Goal: Information Seeking & Learning: Learn about a topic

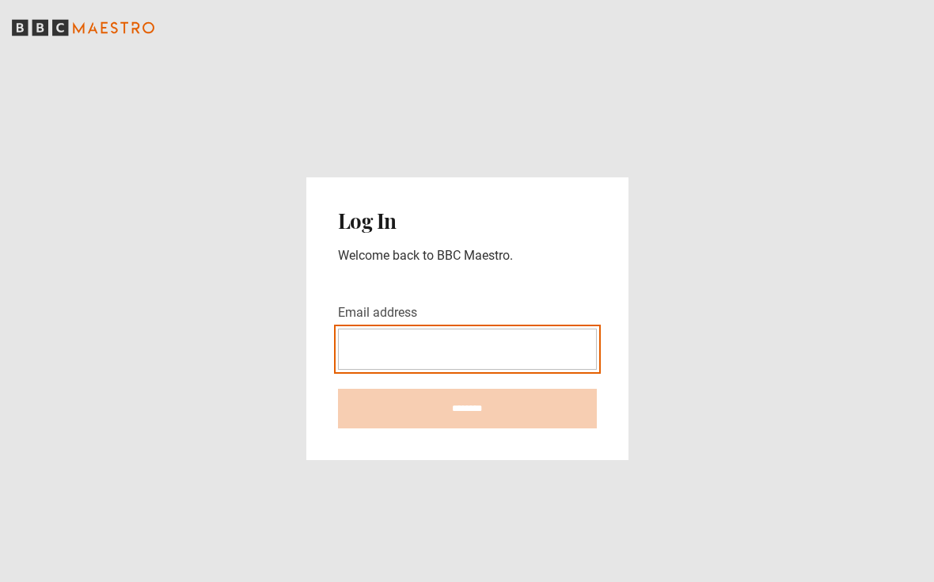
click at [511, 366] on input "Email address" at bounding box center [467, 348] width 259 height 41
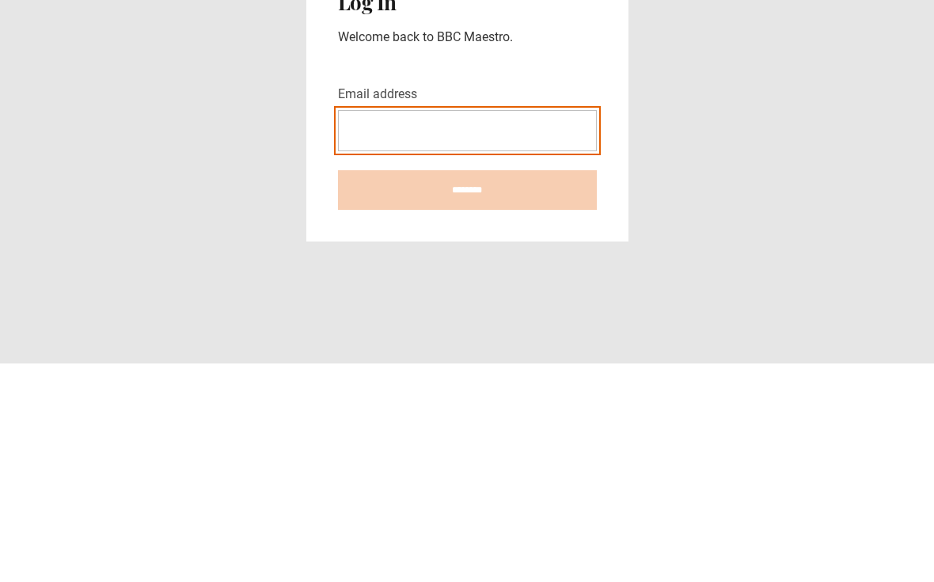
scroll to position [28, 0]
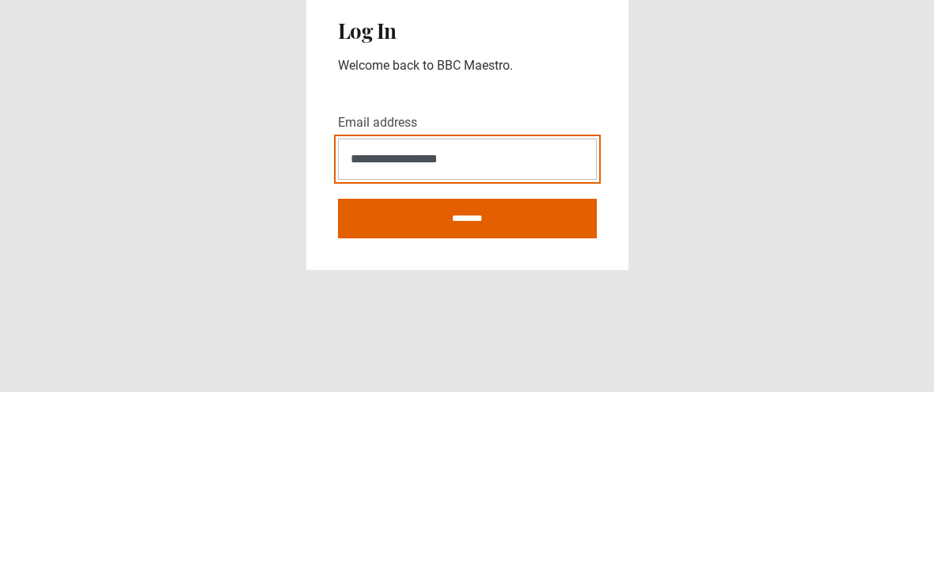
type input "**********"
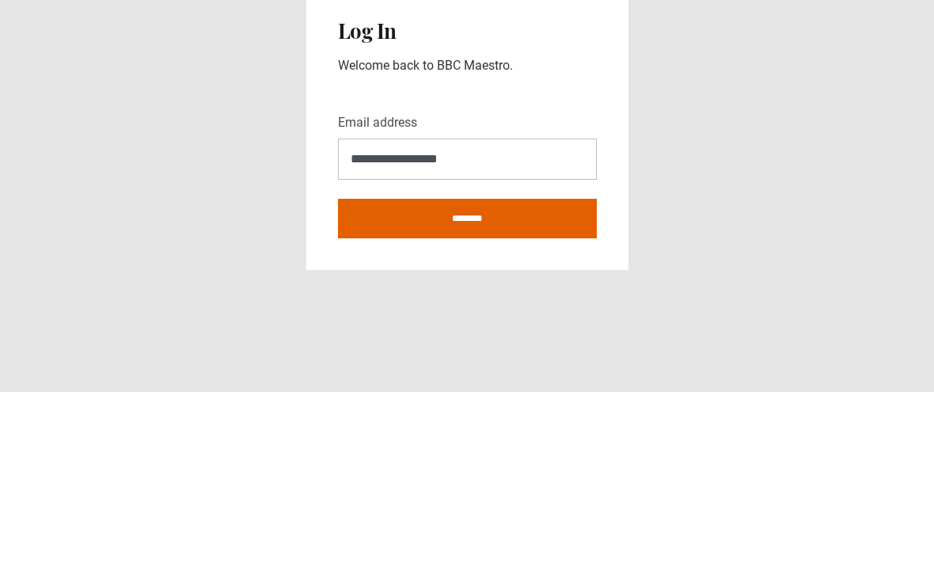
click at [557, 389] on input "********" at bounding box center [467, 409] width 259 height 40
type input "**********"
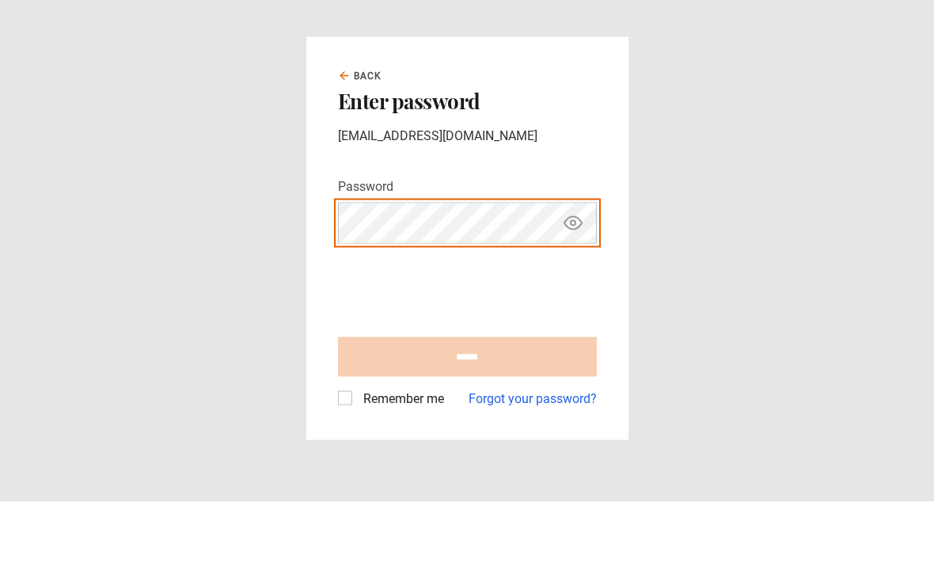
scroll to position [28, 0]
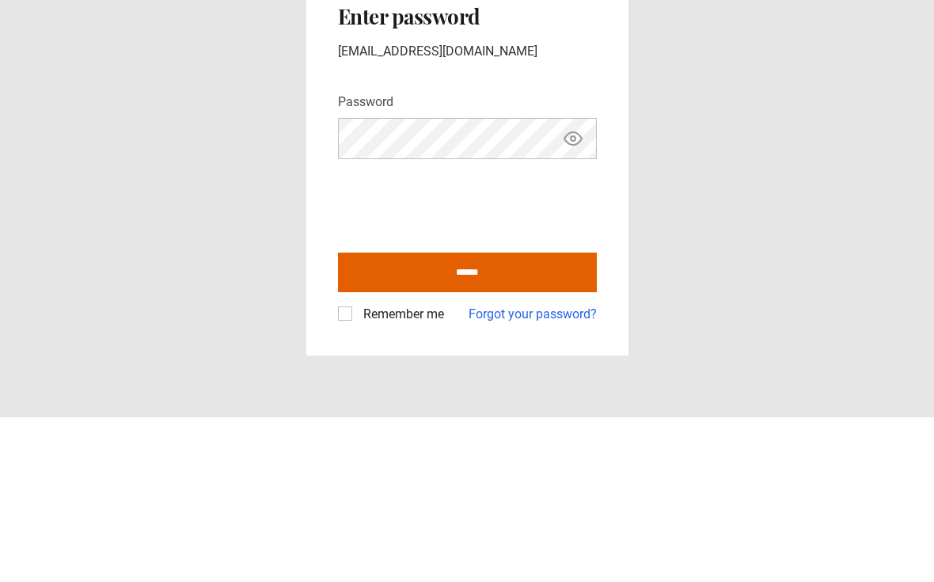
click at [576, 294] on icon "Show password" at bounding box center [572, 303] width 19 height 19
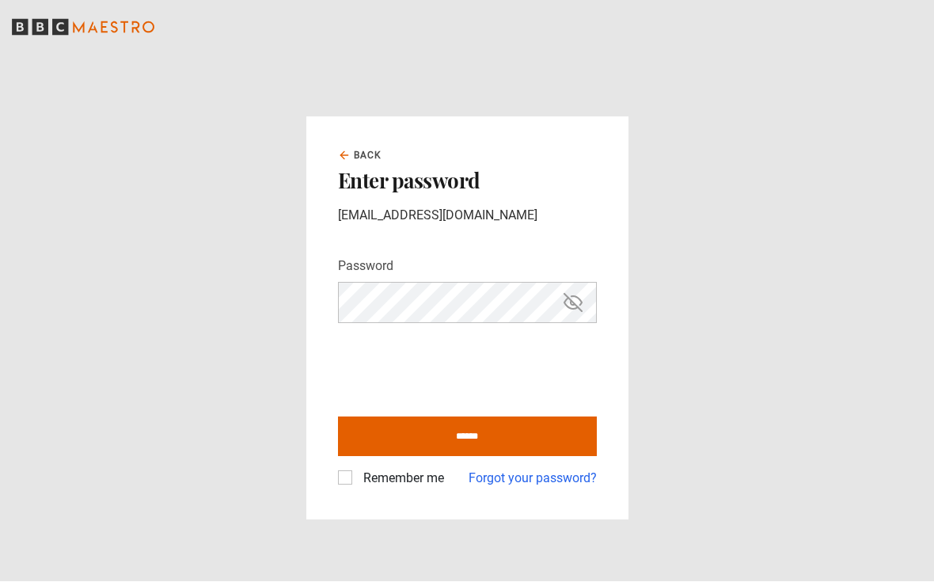
click at [548, 428] on input "******" at bounding box center [467, 437] width 259 height 40
type input "**********"
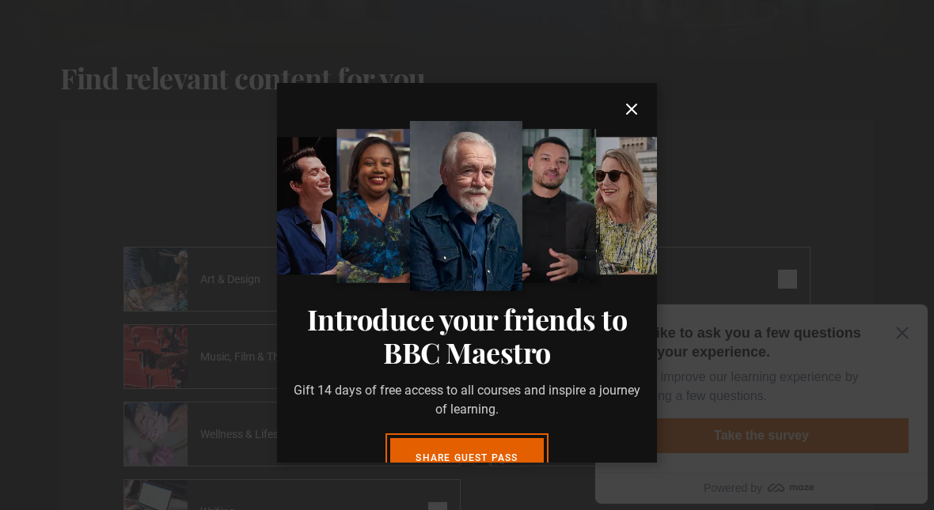
click at [629, 119] on icon "submit" at bounding box center [631, 109] width 19 height 19
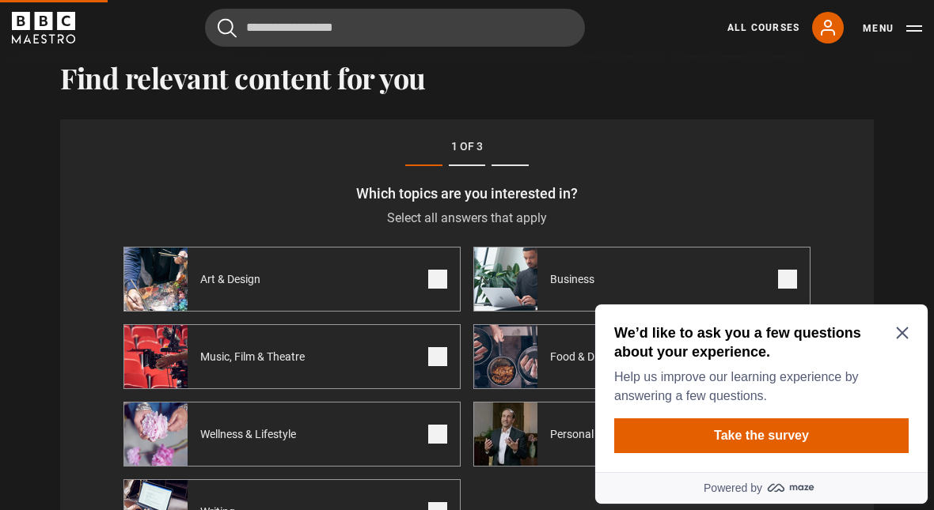
click at [902, 323] on div "We’d like to ask you a few questions about your experience. Help us improve our…" at bounding box center [761, 389] width 332 height 168
click at [898, 337] on icon "Close Maze Prompt" at bounding box center [902, 334] width 12 height 12
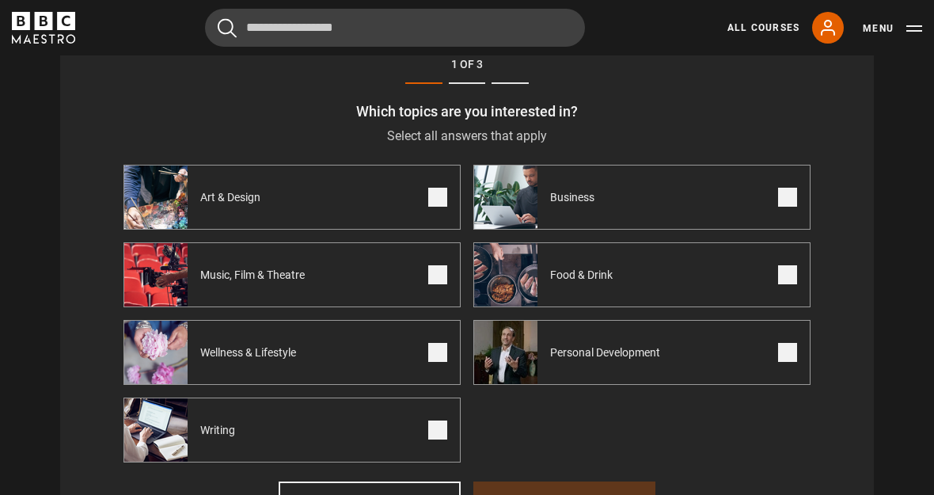
scroll to position [597, 0]
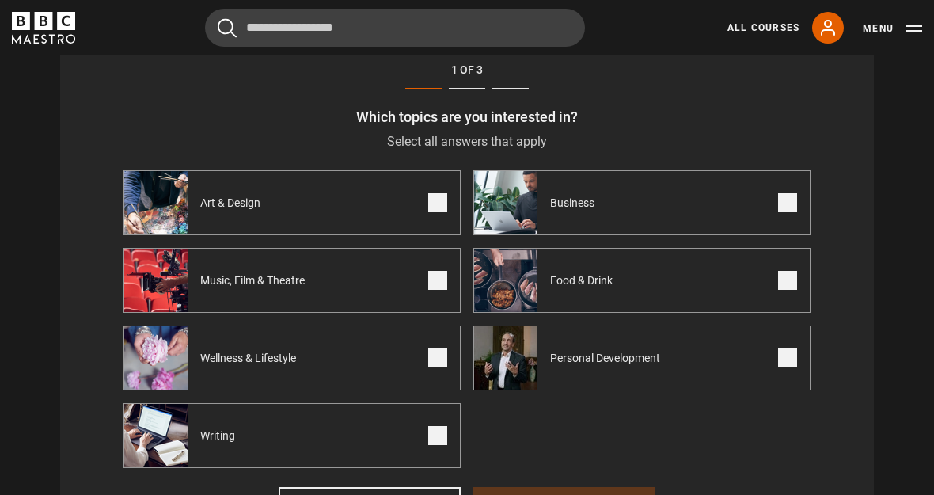
click at [219, 447] on div "Writing" at bounding box center [189, 435] width 130 height 63
click at [392, 199] on label "Art & Design" at bounding box center [291, 202] width 337 height 65
click at [425, 279] on label "Music, Film & Theatre" at bounding box center [291, 280] width 337 height 65
click at [420, 372] on label "Wellness & Lifestyle" at bounding box center [291, 357] width 337 height 65
click at [780, 196] on span at bounding box center [787, 202] width 19 height 19
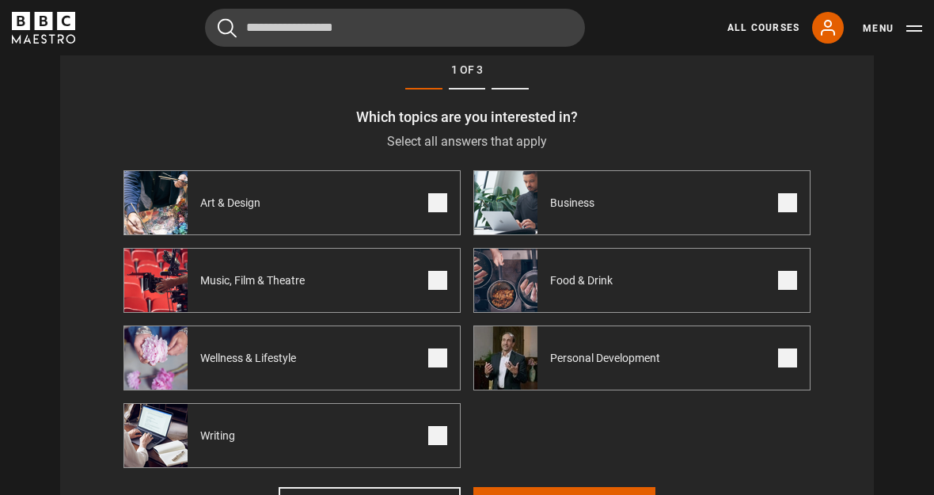
click at [788, 279] on span at bounding box center [787, 280] width 19 height 19
click at [781, 354] on span at bounding box center [787, 357] width 19 height 19
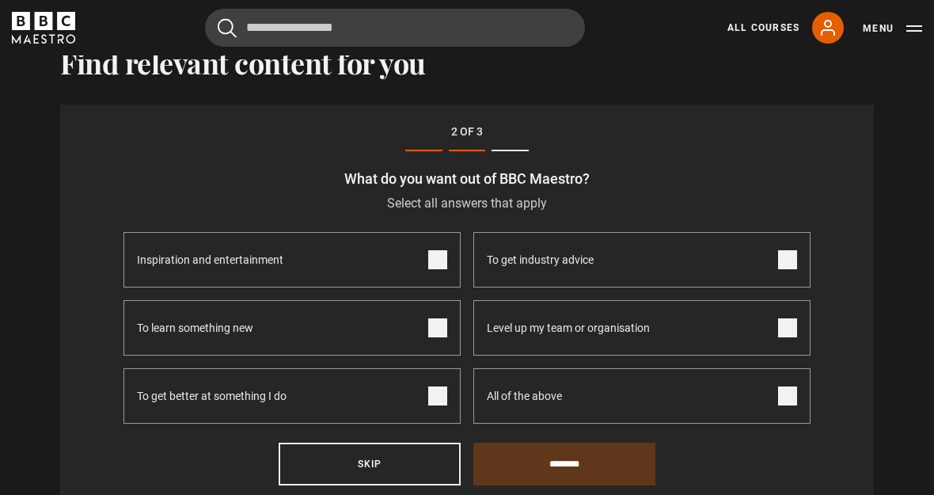
scroll to position [520, 0]
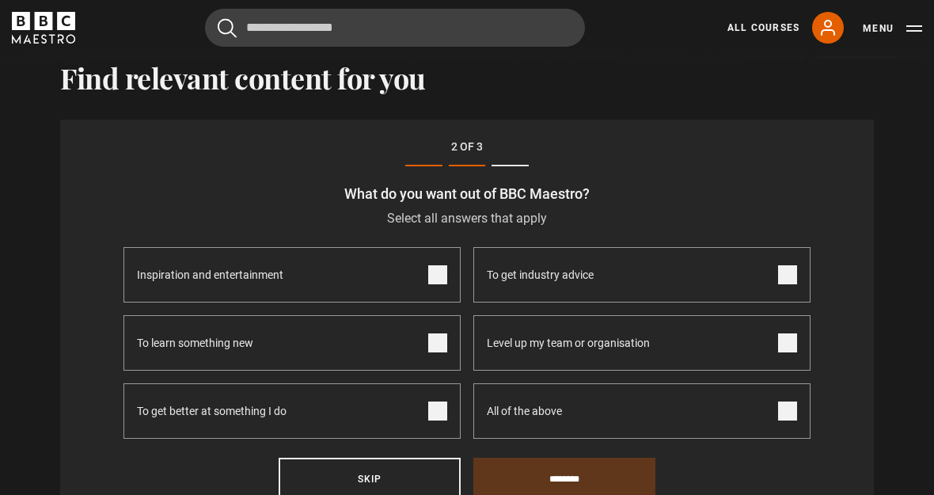
click at [434, 268] on span at bounding box center [437, 274] width 19 height 19
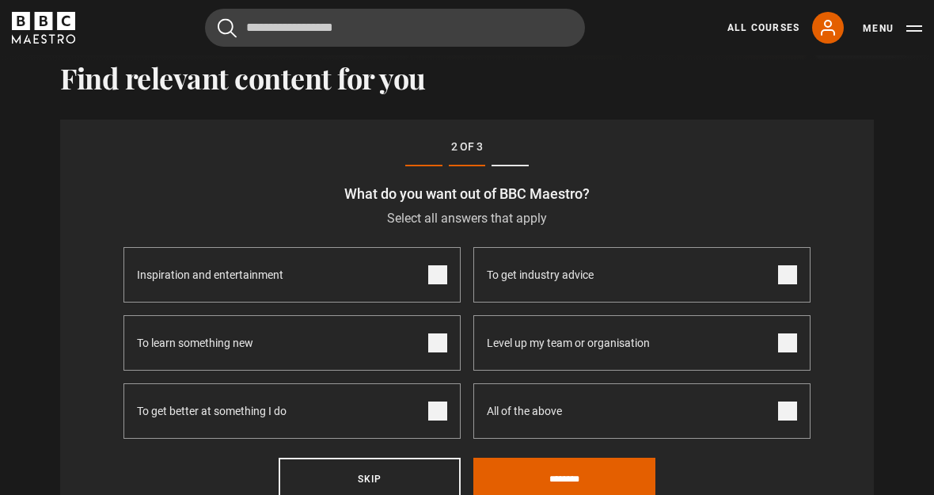
click at [432, 357] on label "To learn something new" at bounding box center [291, 342] width 337 height 55
click at [423, 411] on label "To get better at something I do" at bounding box center [291, 410] width 337 height 55
click at [780, 285] on label "To get industry advice" at bounding box center [641, 274] width 337 height 55
click at [788, 339] on span at bounding box center [787, 342] width 19 height 19
click at [794, 404] on span at bounding box center [787, 410] width 19 height 19
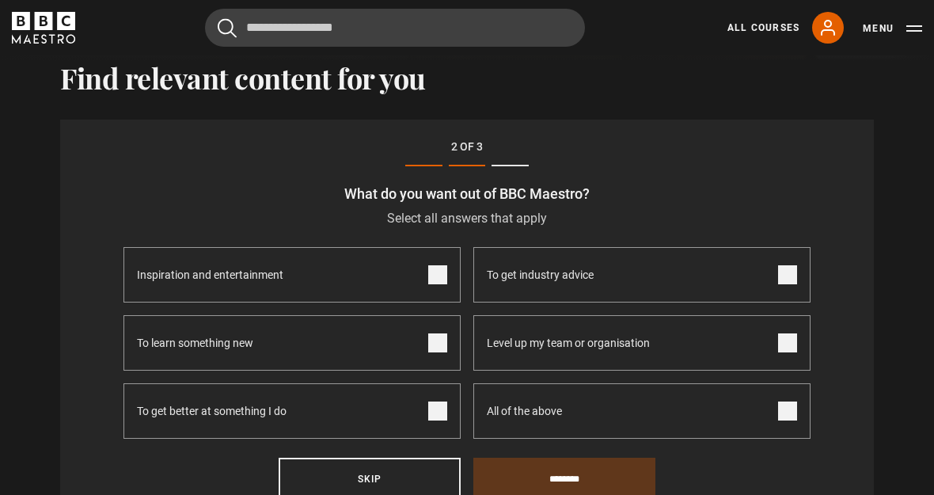
click at [781, 415] on span at bounding box center [787, 410] width 19 height 19
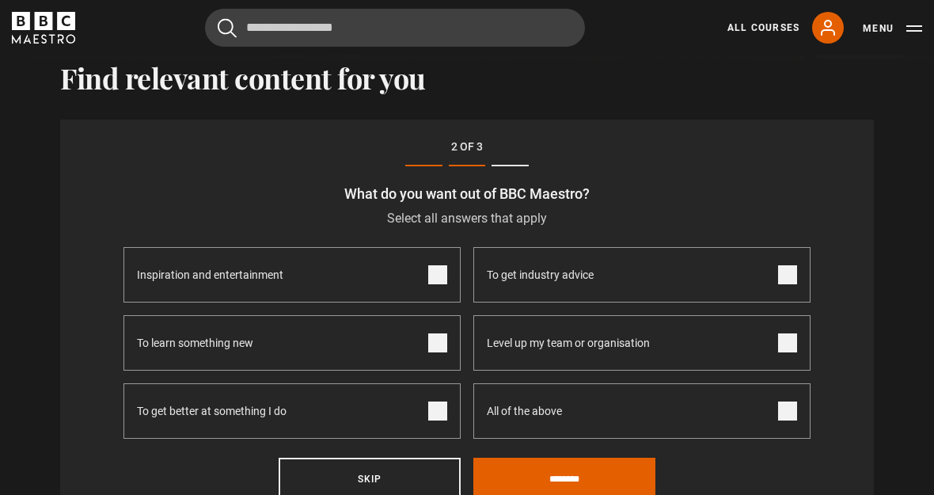
click at [791, 333] on span at bounding box center [787, 342] width 19 height 19
click at [616, 480] on input "********" at bounding box center [564, 478] width 182 height 43
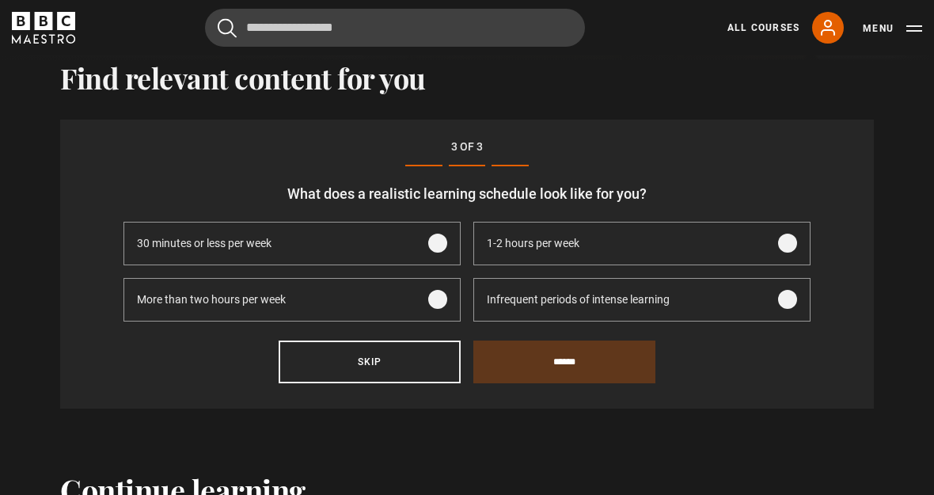
click at [785, 300] on span at bounding box center [787, 299] width 19 height 19
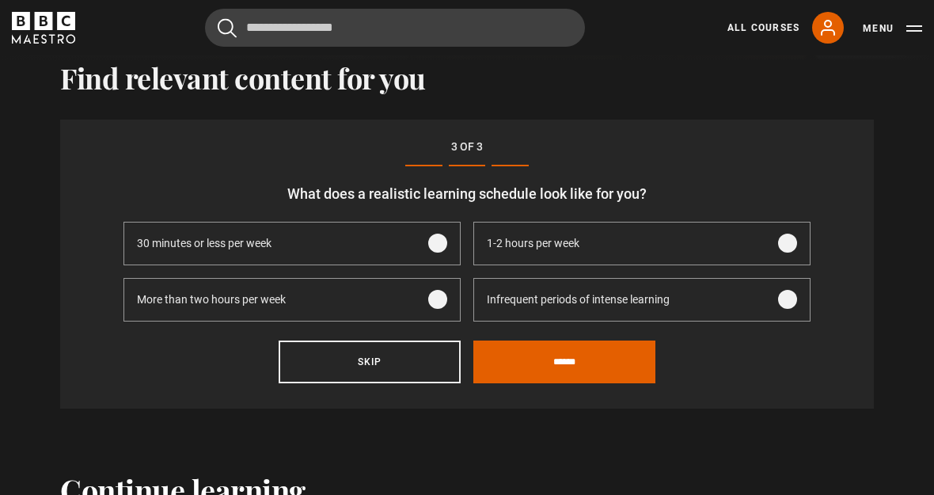
click at [631, 356] on input "******" at bounding box center [564, 361] width 182 height 43
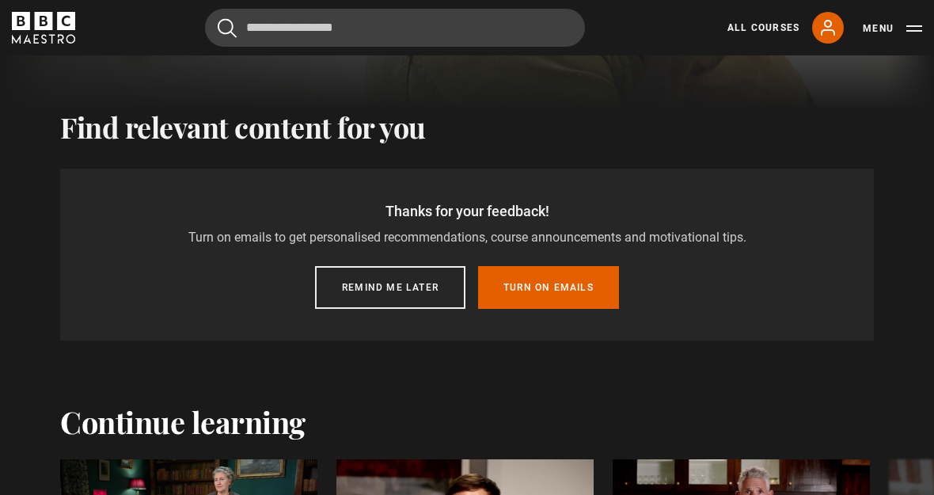
scroll to position [461, 0]
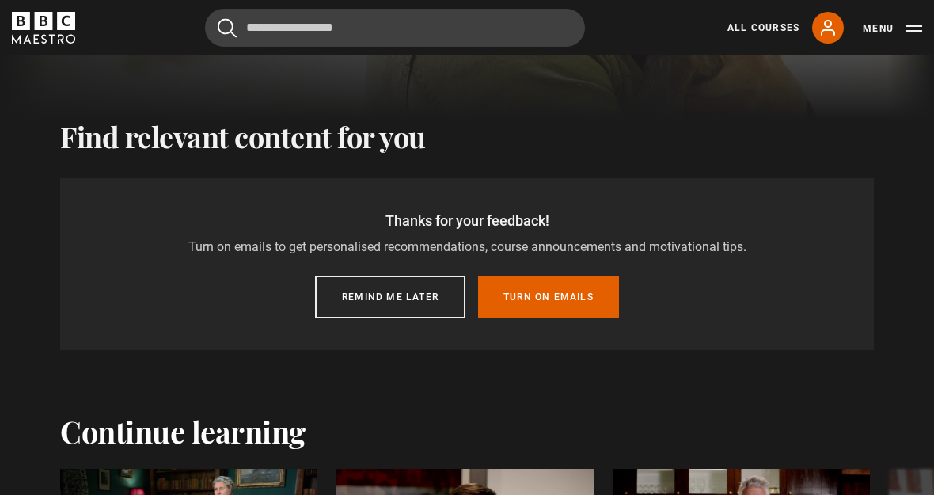
click at [411, 294] on button "Remind me later" at bounding box center [390, 296] width 150 height 43
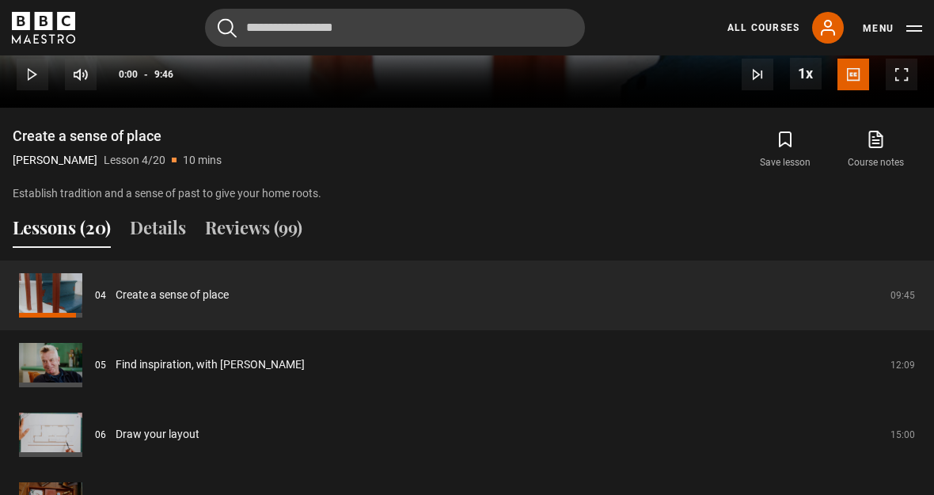
scroll to position [1177, 0]
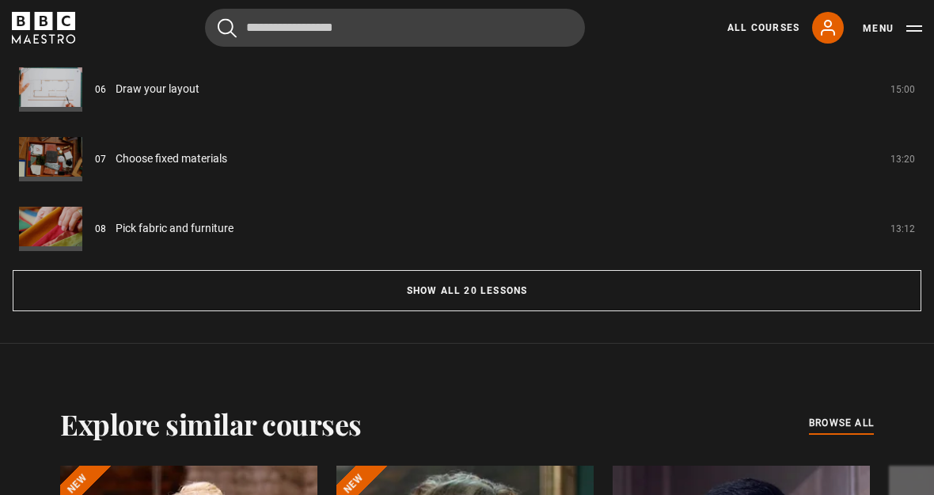
click at [788, 302] on button "Show all 20 lessons" at bounding box center [467, 291] width 908 height 41
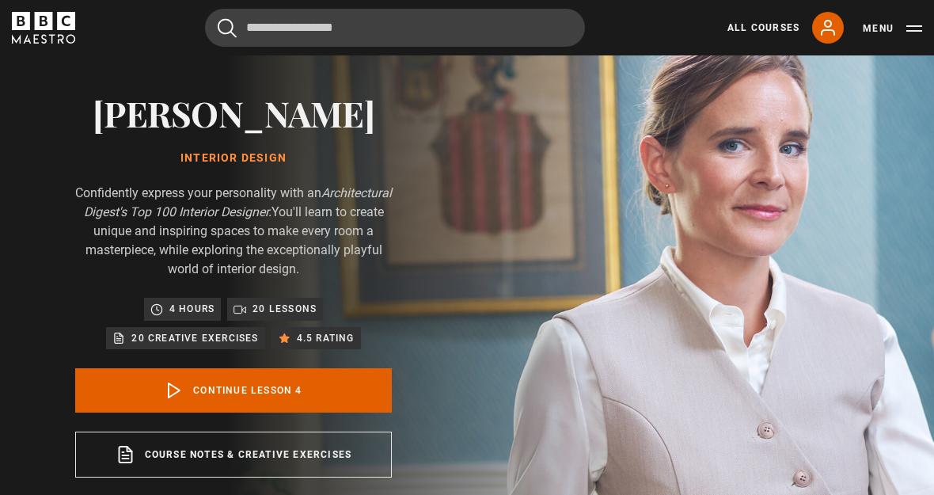
scroll to position [0, 0]
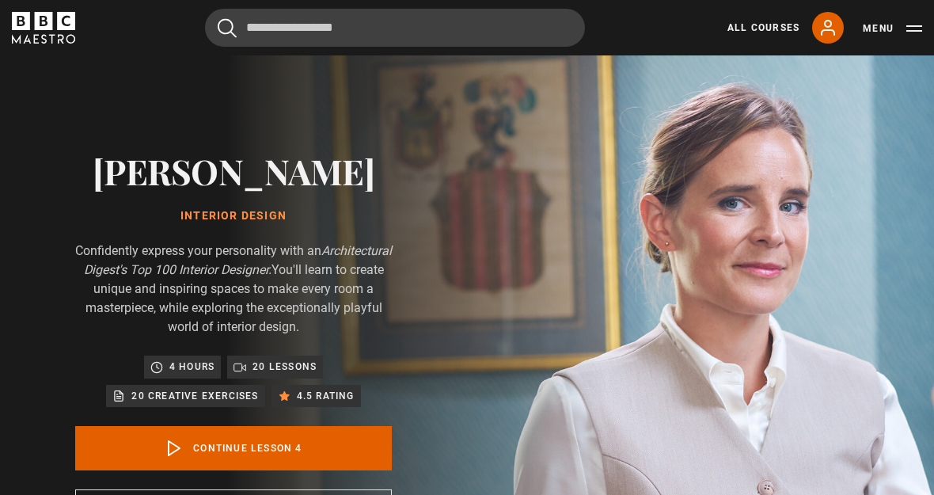
click at [752, 32] on link "All Courses" at bounding box center [763, 28] width 72 height 14
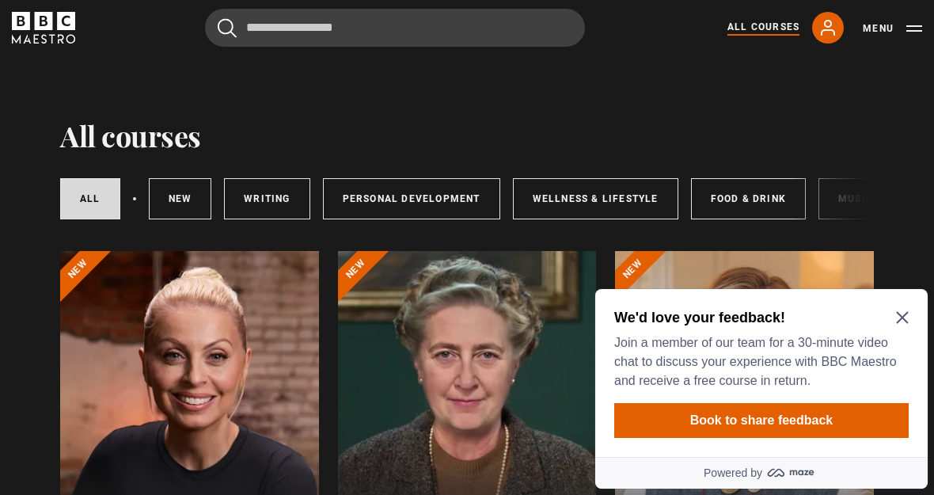
click at [896, 317] on icon "Close Maze Prompt" at bounding box center [902, 317] width 13 height 13
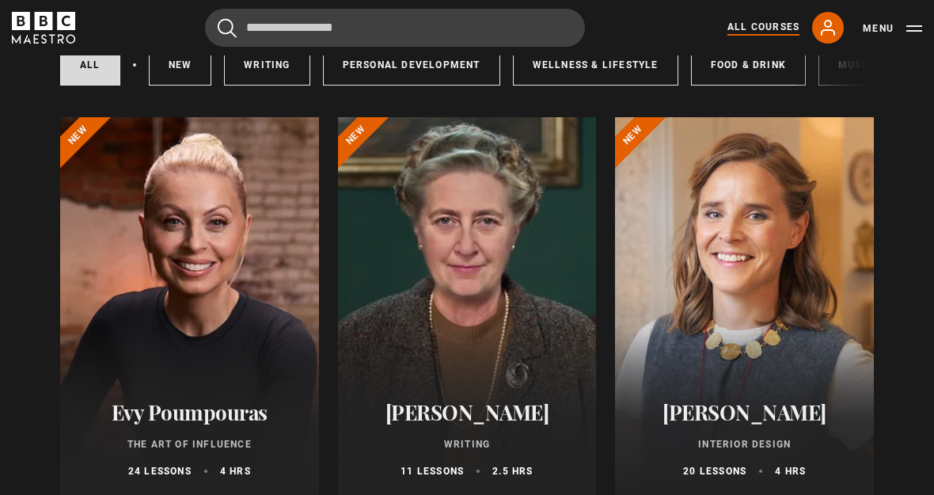
scroll to position [138, 0]
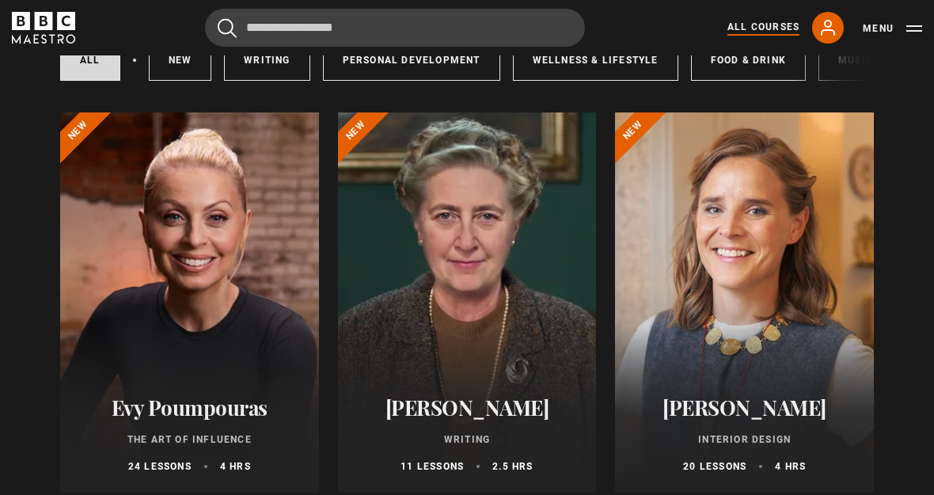
click at [191, 247] on div at bounding box center [189, 302] width 259 height 380
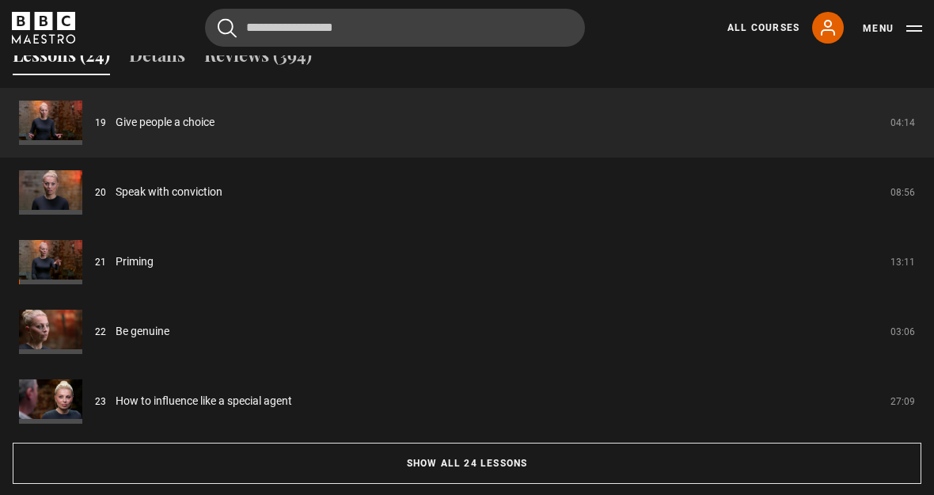
scroll to position [1503, 0]
click at [829, 483] on button "Show all 24 lessons" at bounding box center [467, 462] width 908 height 41
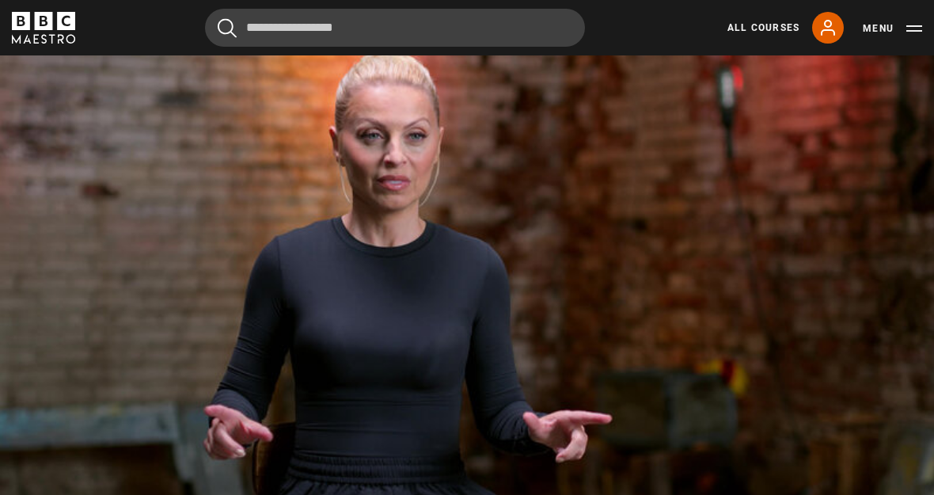
scroll to position [891, 0]
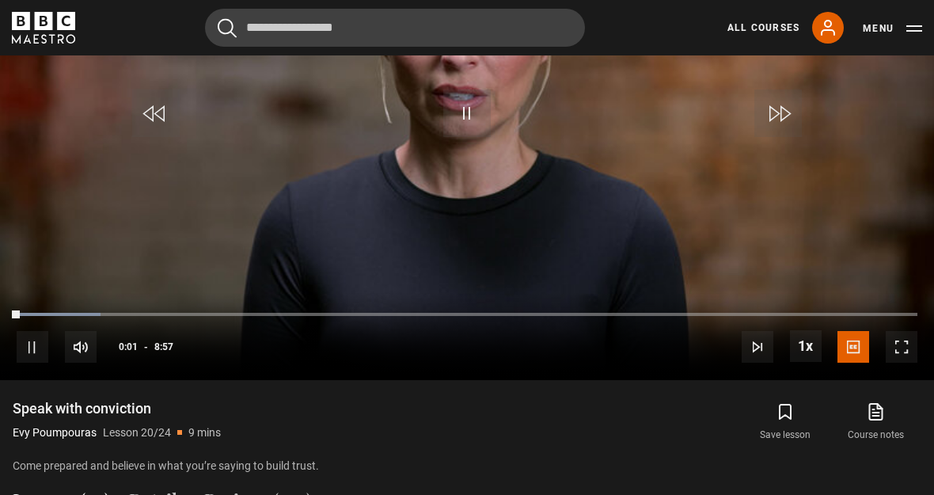
scroll to position [938, 0]
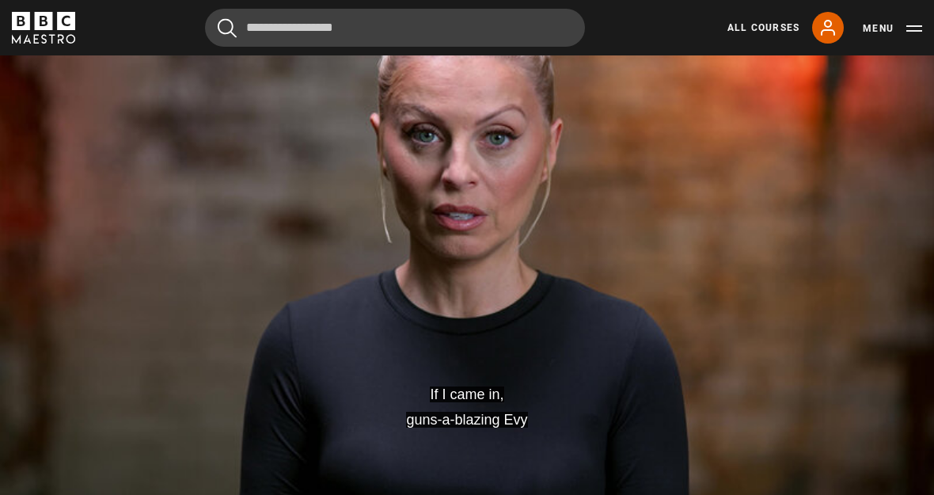
click at [578, 207] on video-js "If I came in, guns-a-blazing Evy Video Player is loading. Play Lesson Speak wit…" at bounding box center [467, 236] width 934 height 525
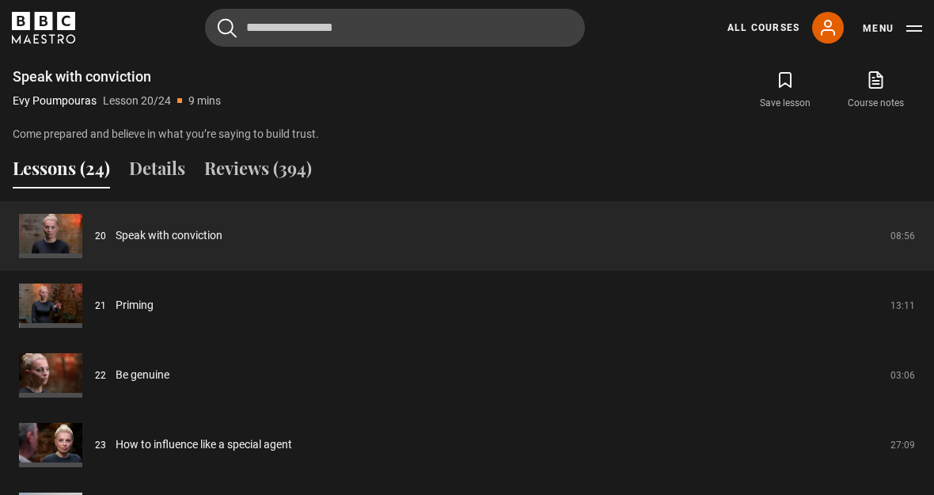
scroll to position [1389, 0]
click at [154, 314] on link "Priming" at bounding box center [135, 306] width 38 height 17
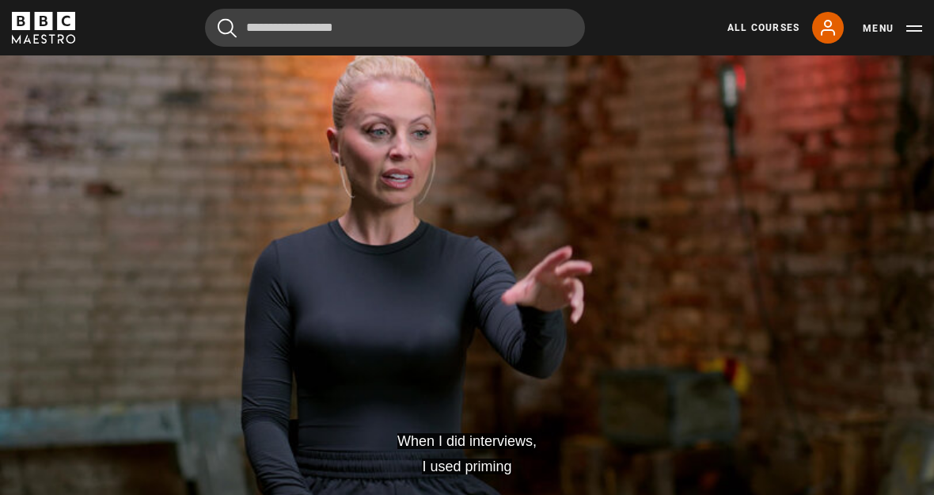
scroll to position [893, 0]
click at [768, 22] on link "All Courses" at bounding box center [763, 28] width 72 height 14
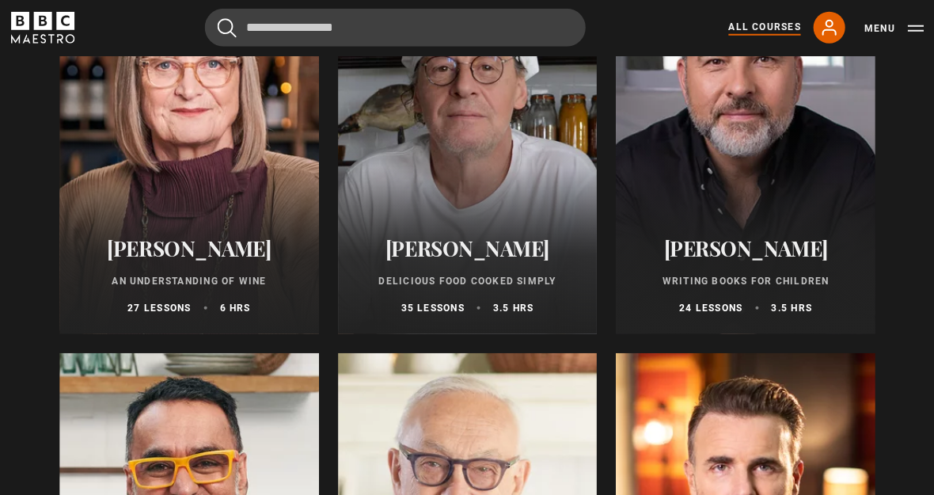
scroll to position [5486, 0]
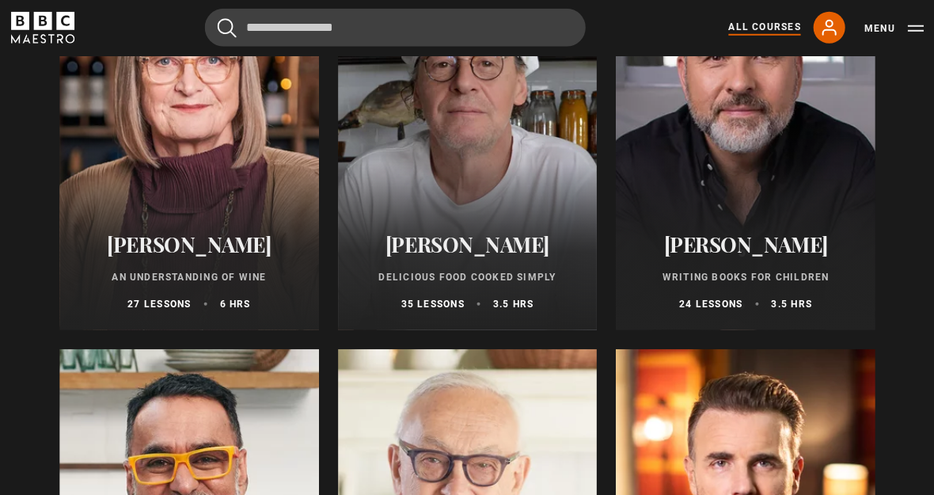
click at [798, 244] on h2 "[PERSON_NAME]" at bounding box center [744, 244] width 221 height 25
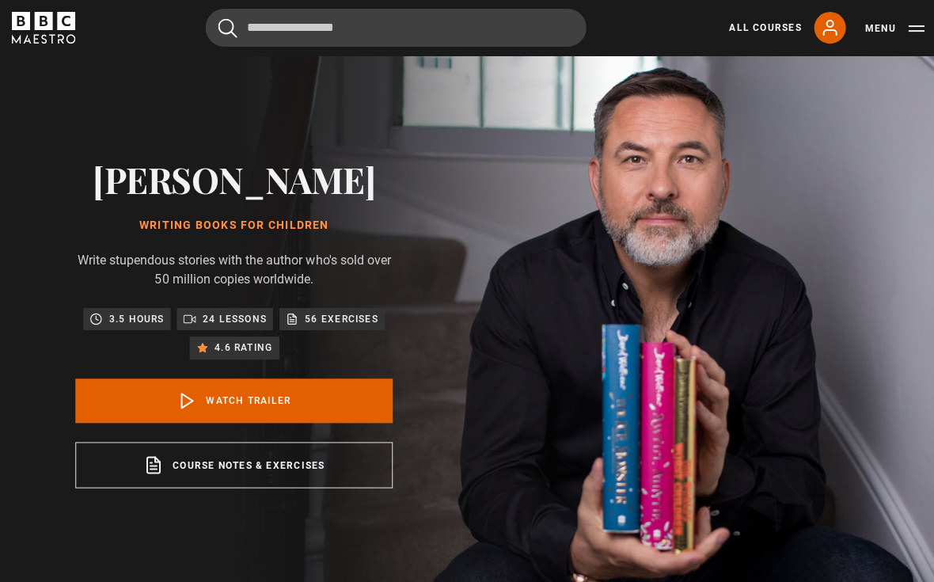
click at [342, 415] on link "Watch Trailer" at bounding box center [233, 399] width 317 height 44
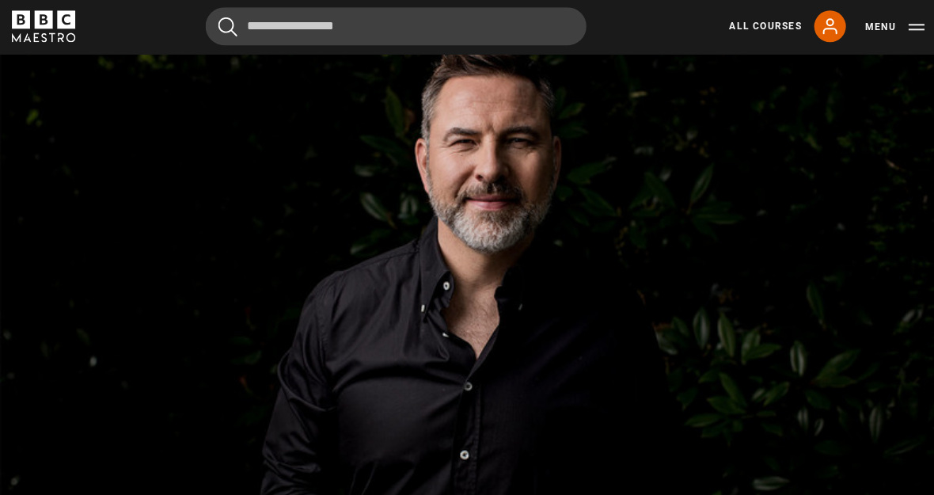
scroll to position [694, 0]
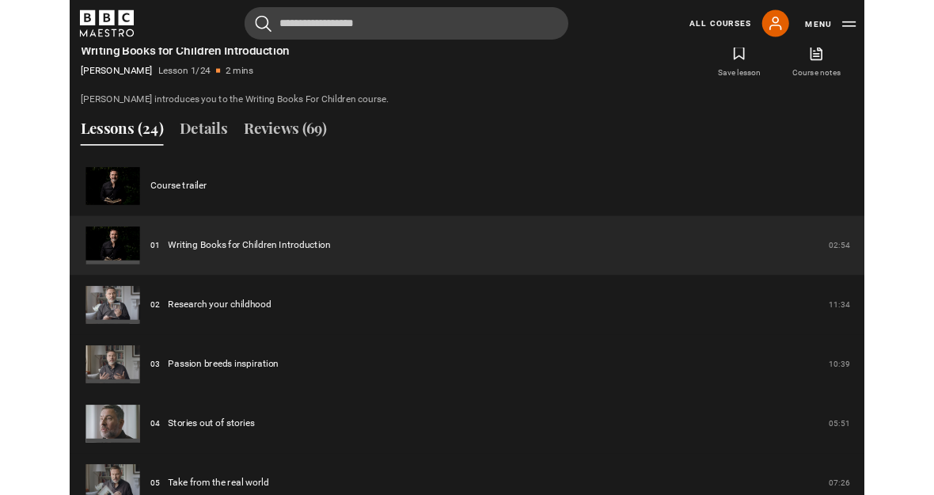
scroll to position [1215, 0]
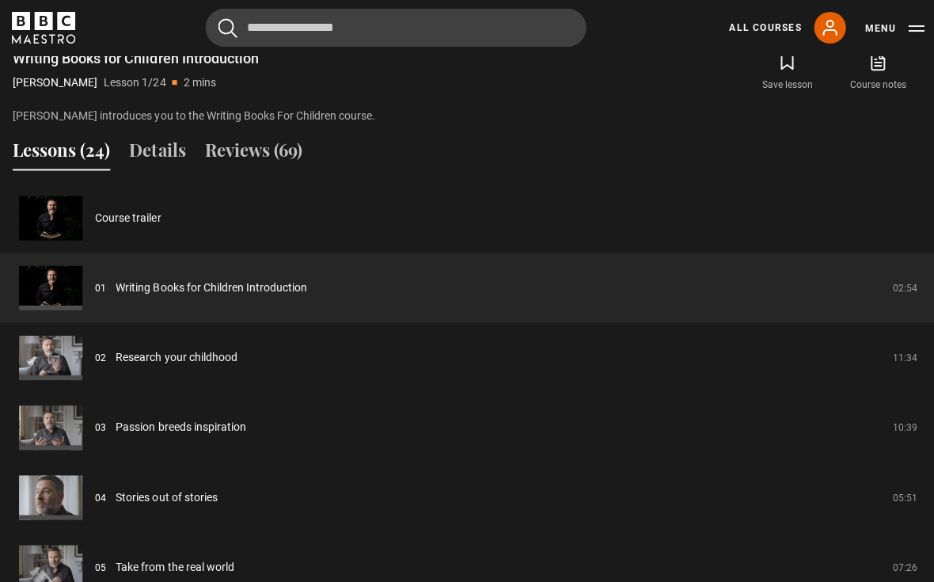
click at [306, 295] on link "Writing Books for Children Introduction" at bounding box center [211, 287] width 191 height 17
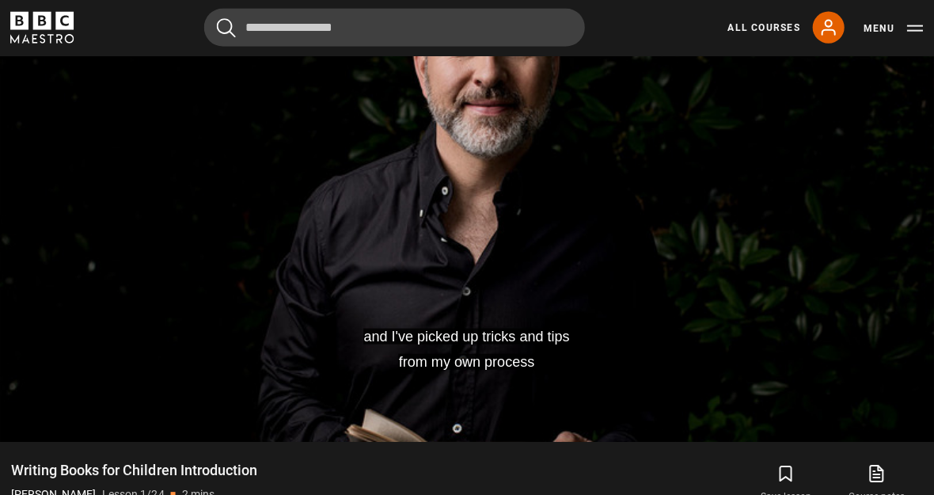
scroll to position [788, 0]
click at [465, 308] on video-js "and I've picked up tricks and tips from my own process Video Player is loading.…" at bounding box center [467, 177] width 934 height 525
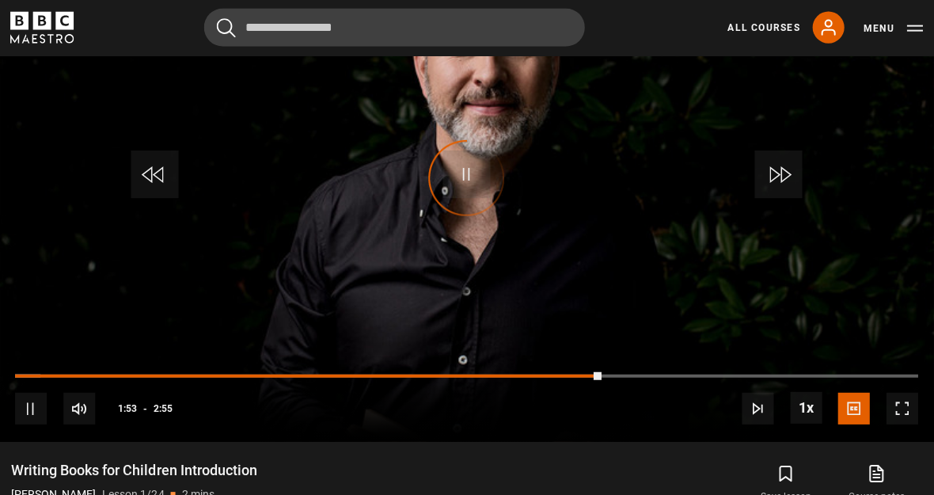
click at [485, 298] on video-js "and I've picked up tricks and tips from my own process Video Player is loading.…" at bounding box center [467, 177] width 934 height 525
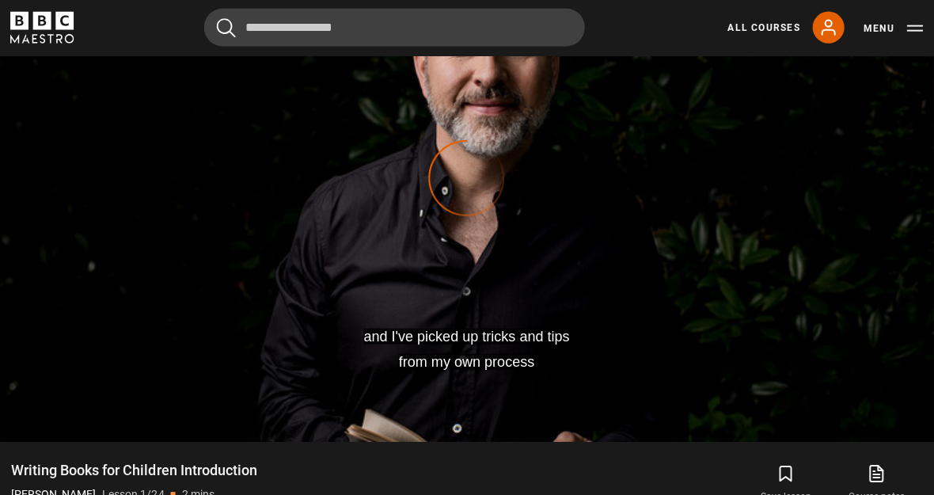
click at [457, 218] on div "Video Player is loading." at bounding box center [466, 177] width 79 height 79
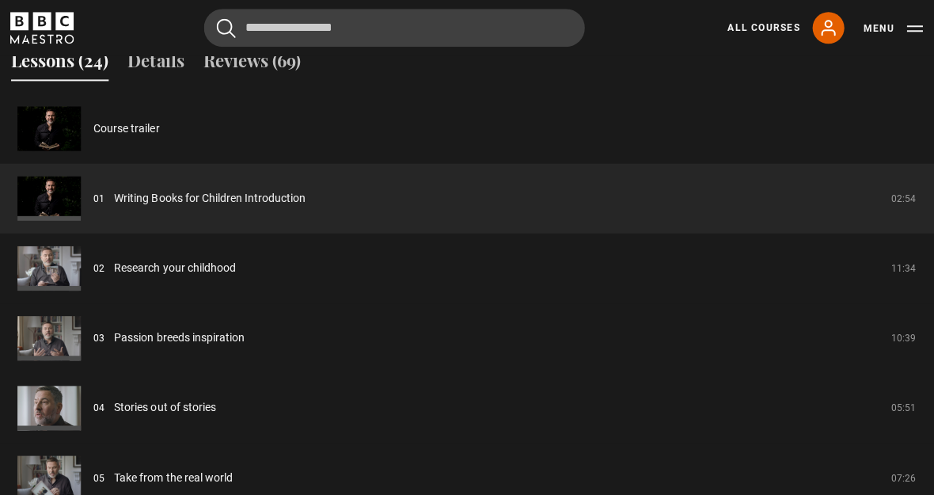
scroll to position [1288, 0]
click at [203, 275] on link "Research your childhood" at bounding box center [176, 267] width 121 height 17
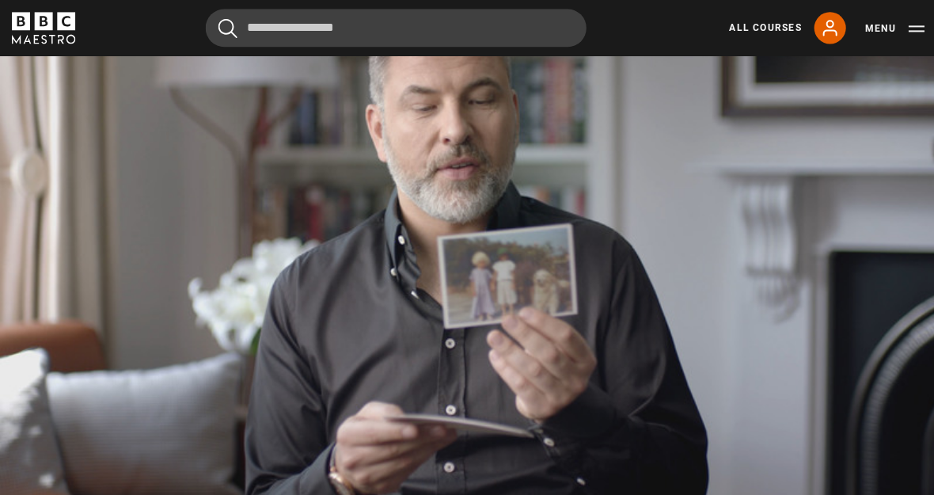
scroll to position [711, 0]
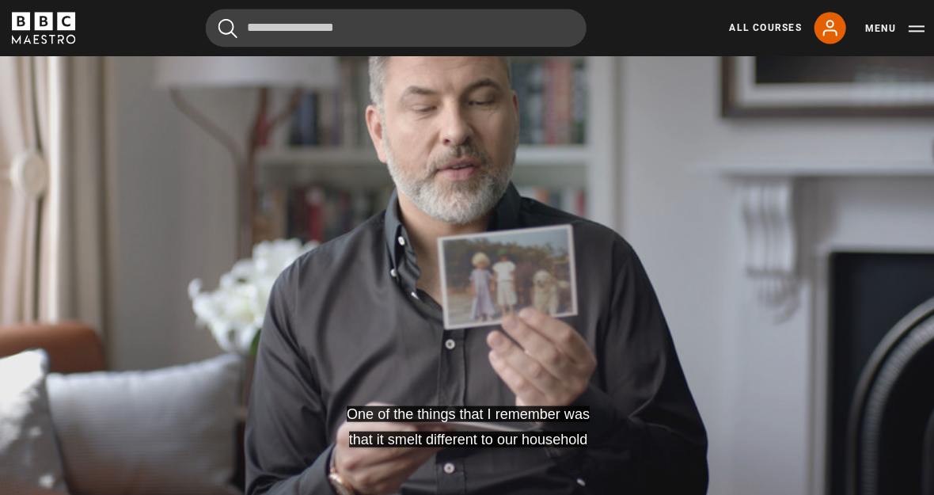
click at [605, 311] on video-js "One of the things that I remember was that it smelt different to our household …" at bounding box center [467, 254] width 934 height 525
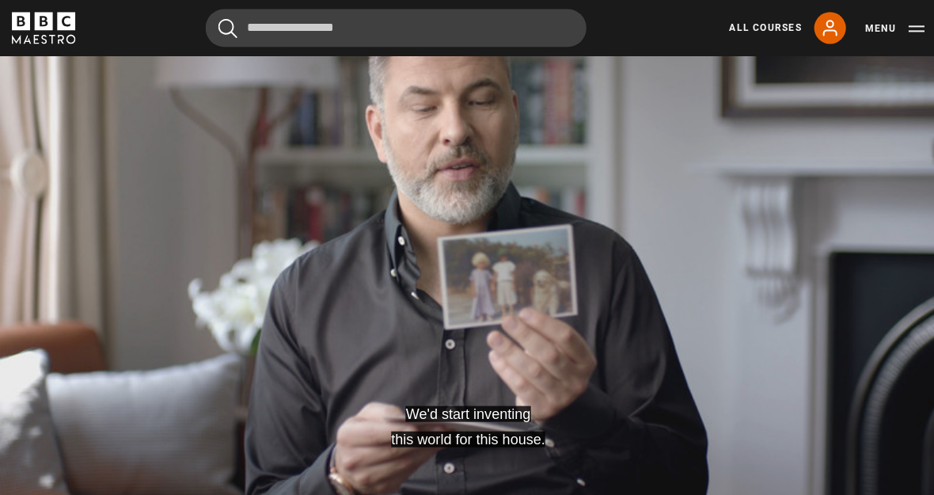
click at [659, 469] on video-js "We'd start inventing this world for this house. Video Player is loading. Play L…" at bounding box center [467, 254] width 934 height 525
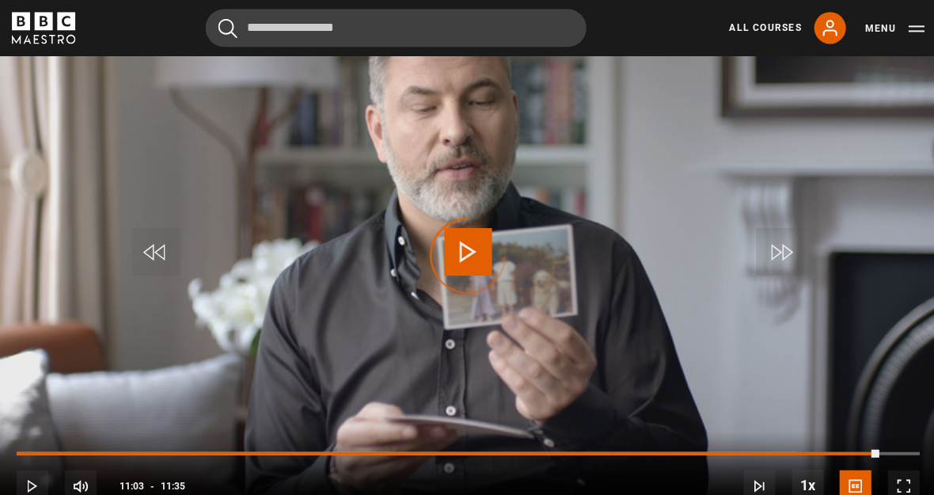
click at [877, 453] on div "Progress Bar" at bounding box center [447, 451] width 860 height 3
click at [916, 453] on div "Loaded : 87.01%" at bounding box center [467, 451] width 900 height 3
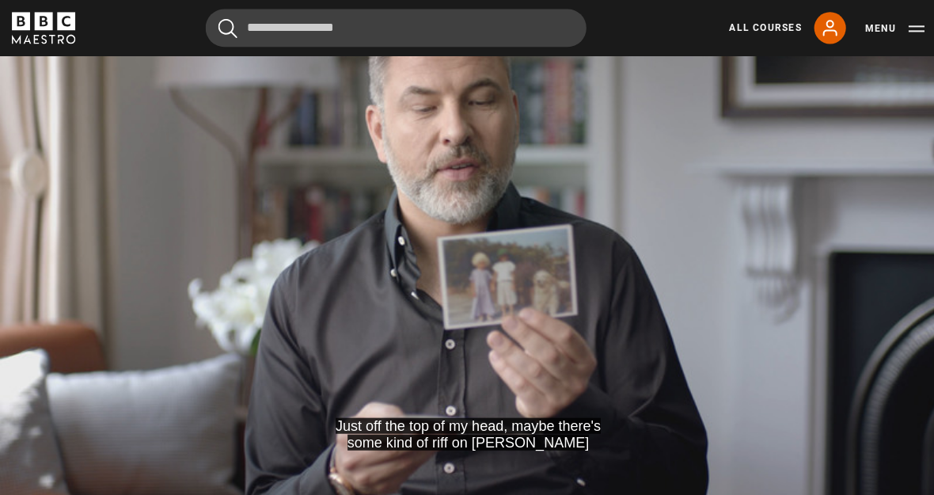
click at [874, 35] on button "Menu" at bounding box center [892, 29] width 59 height 16
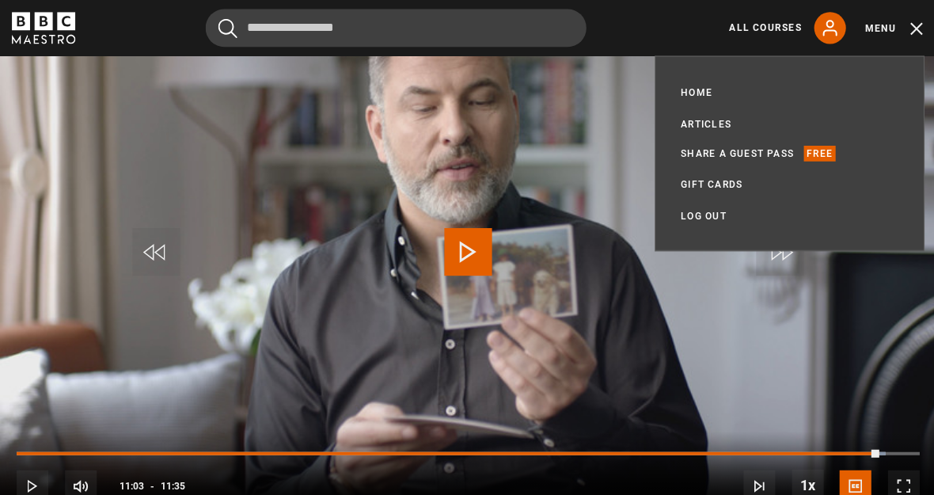
click at [699, 99] on link "Home" at bounding box center [695, 92] width 32 height 16
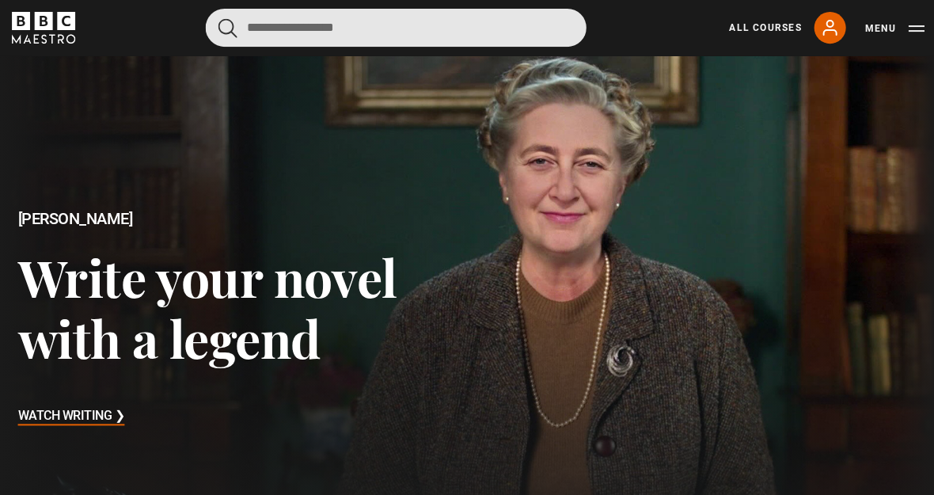
click at [359, 34] on input "Search" at bounding box center [395, 28] width 380 height 38
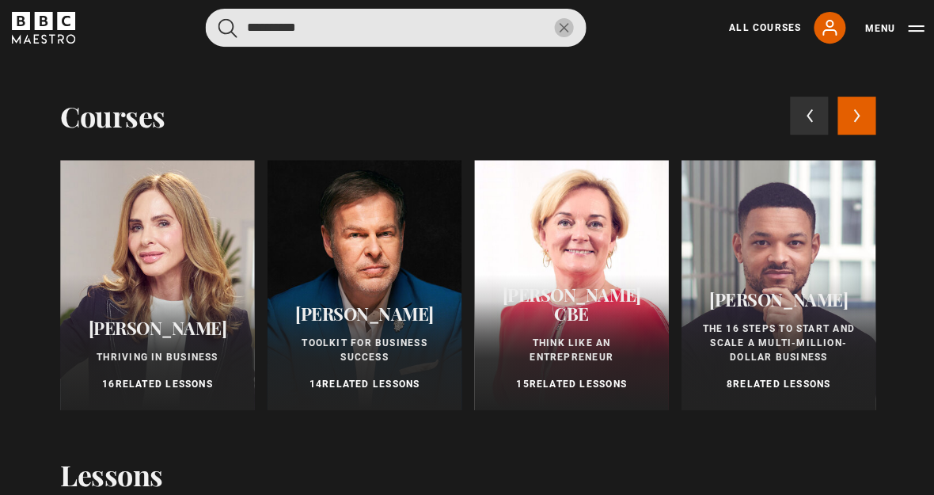
type input "**********"
click at [227, 27] on button "submit" at bounding box center [227, 28] width 19 height 20
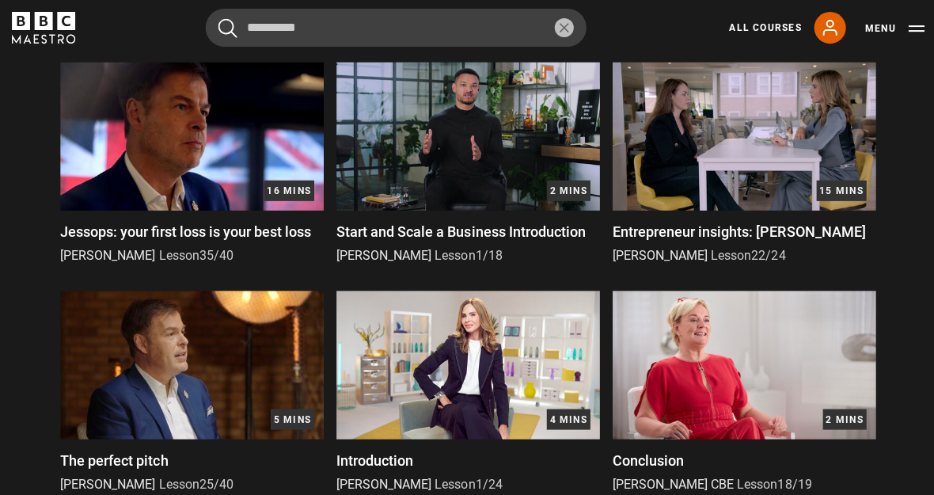
scroll to position [1363, 0]
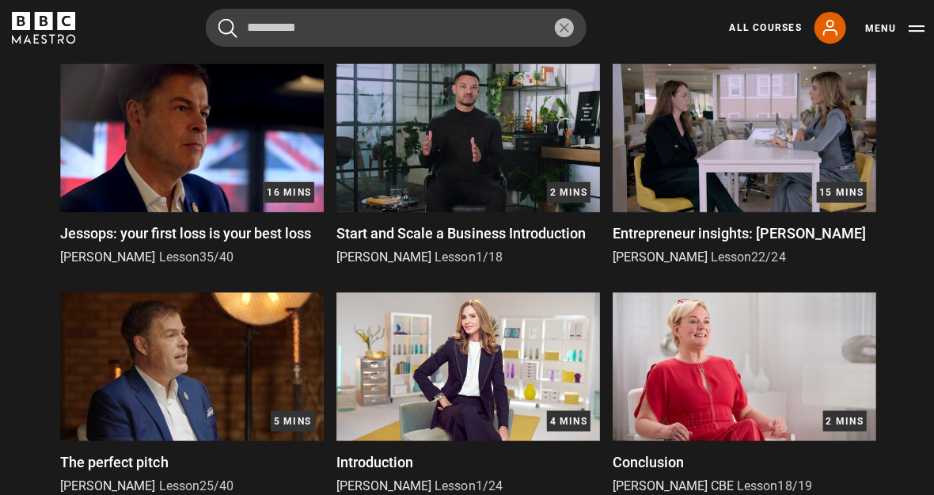
click at [537, 236] on span "Start and Scale a Business Introduction" at bounding box center [460, 232] width 248 height 17
click at [466, 129] on img at bounding box center [467, 137] width 263 height 148
click at [470, 158] on img at bounding box center [467, 137] width 263 height 148
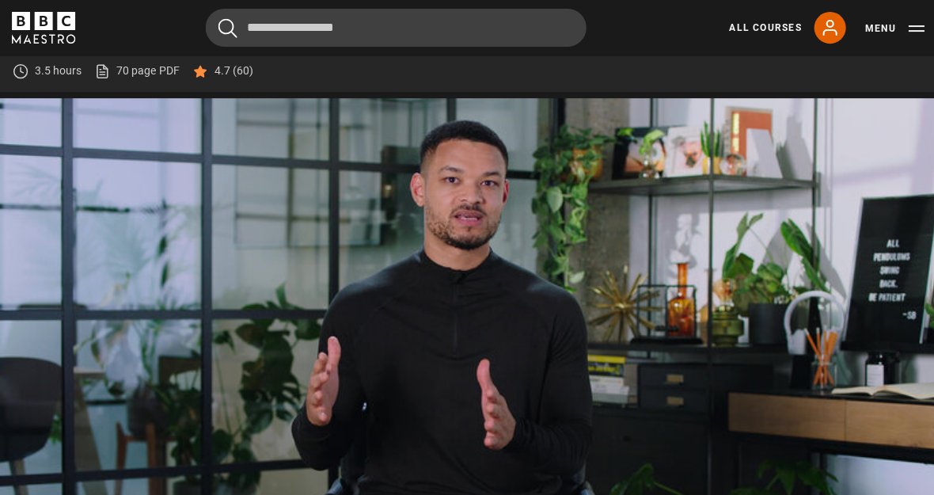
scroll to position [694, 0]
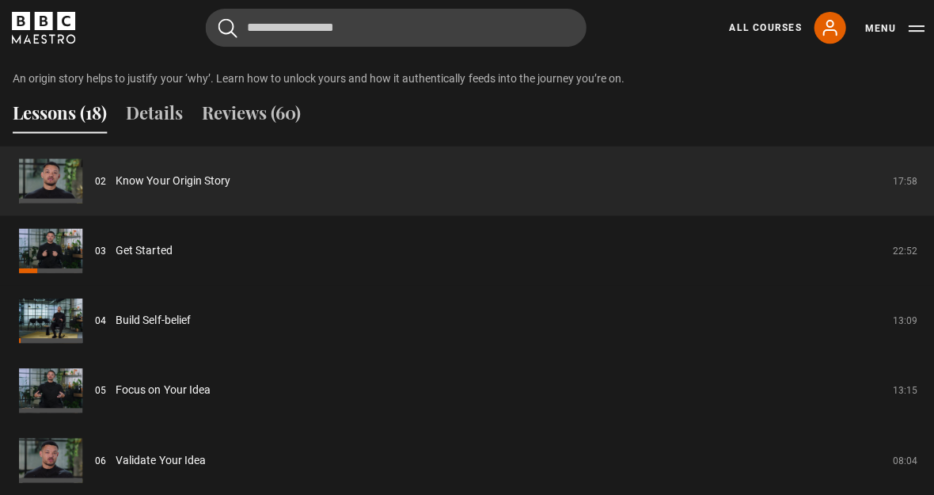
scroll to position [1249, 0]
click at [184, 188] on link "Know Your Origin Story" at bounding box center [173, 180] width 114 height 17
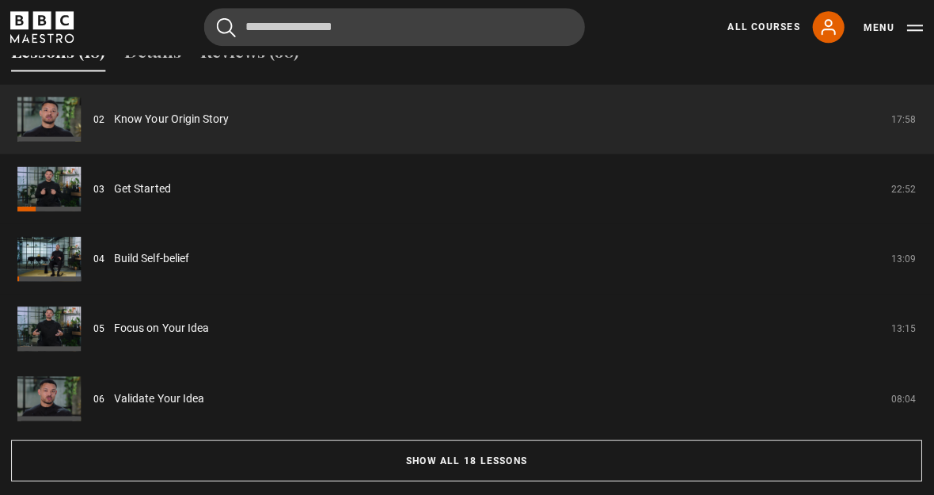
scroll to position [1311, 0]
click at [155, 195] on link "Get Started" at bounding box center [144, 187] width 56 height 17
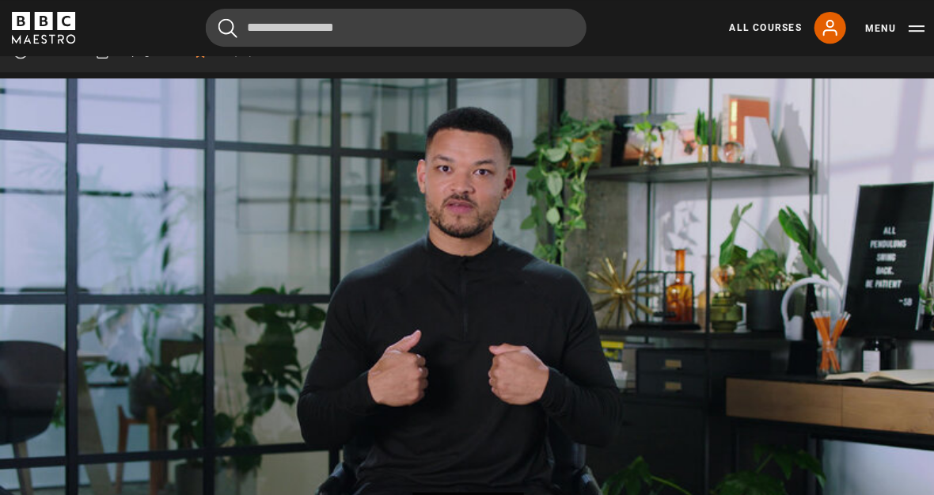
scroll to position [638, 0]
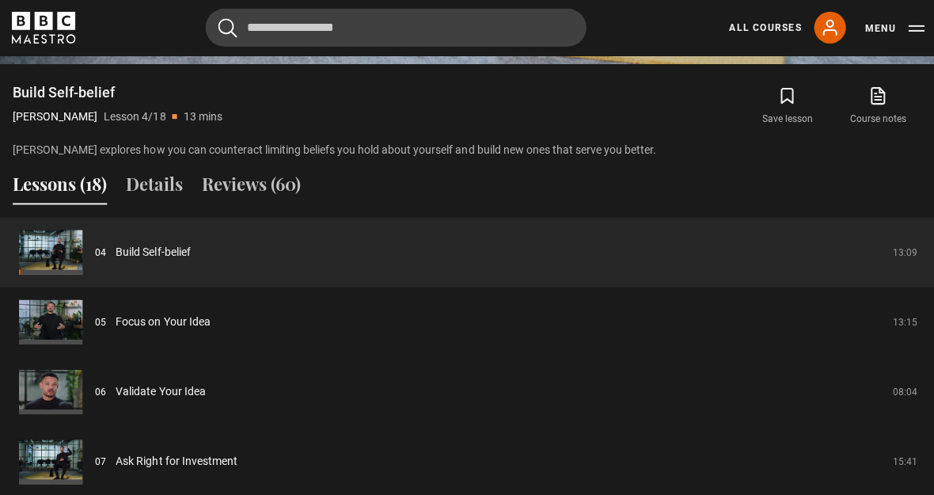
scroll to position [1177, 0]
click at [210, 329] on link "Focus on Your Idea" at bounding box center [163, 321] width 94 height 17
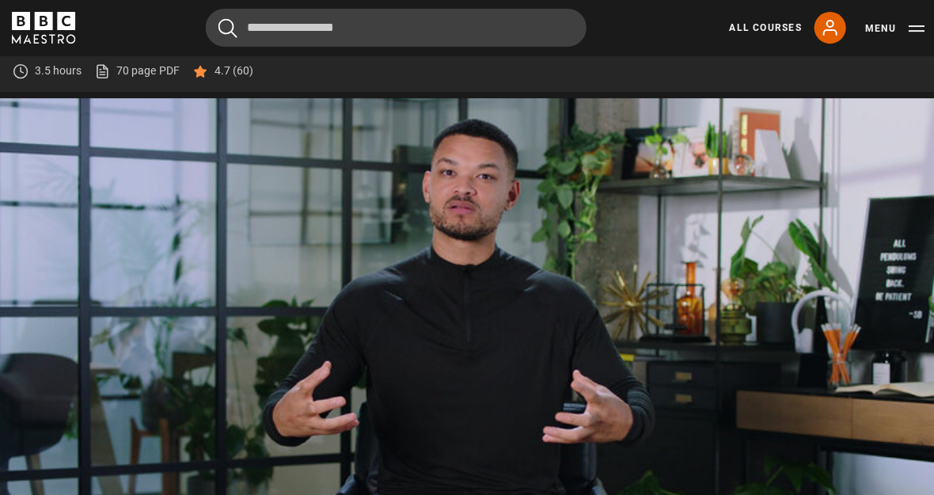
scroll to position [694, 0]
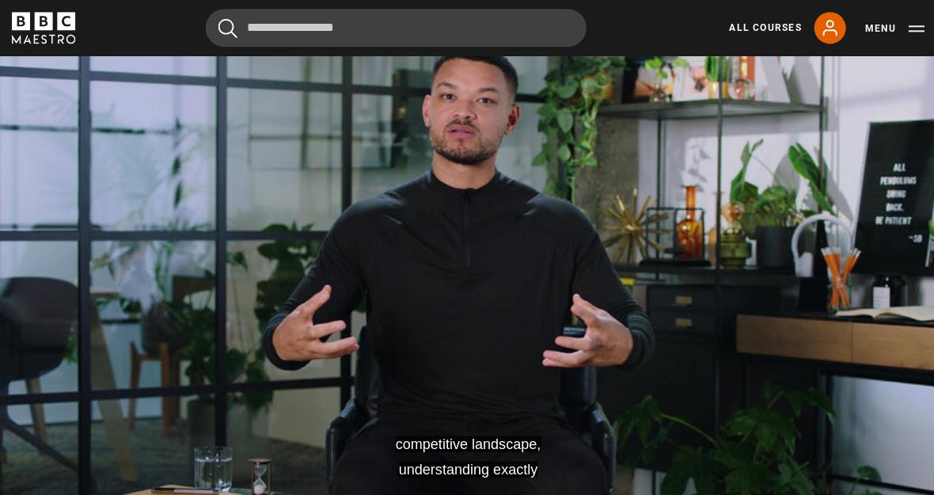
click at [513, 304] on video-js "competitive landscape, understanding exactly Video Player is loading. Play Less…" at bounding box center [467, 284] width 934 height 525
